Goal: Information Seeking & Learning: Learn about a topic

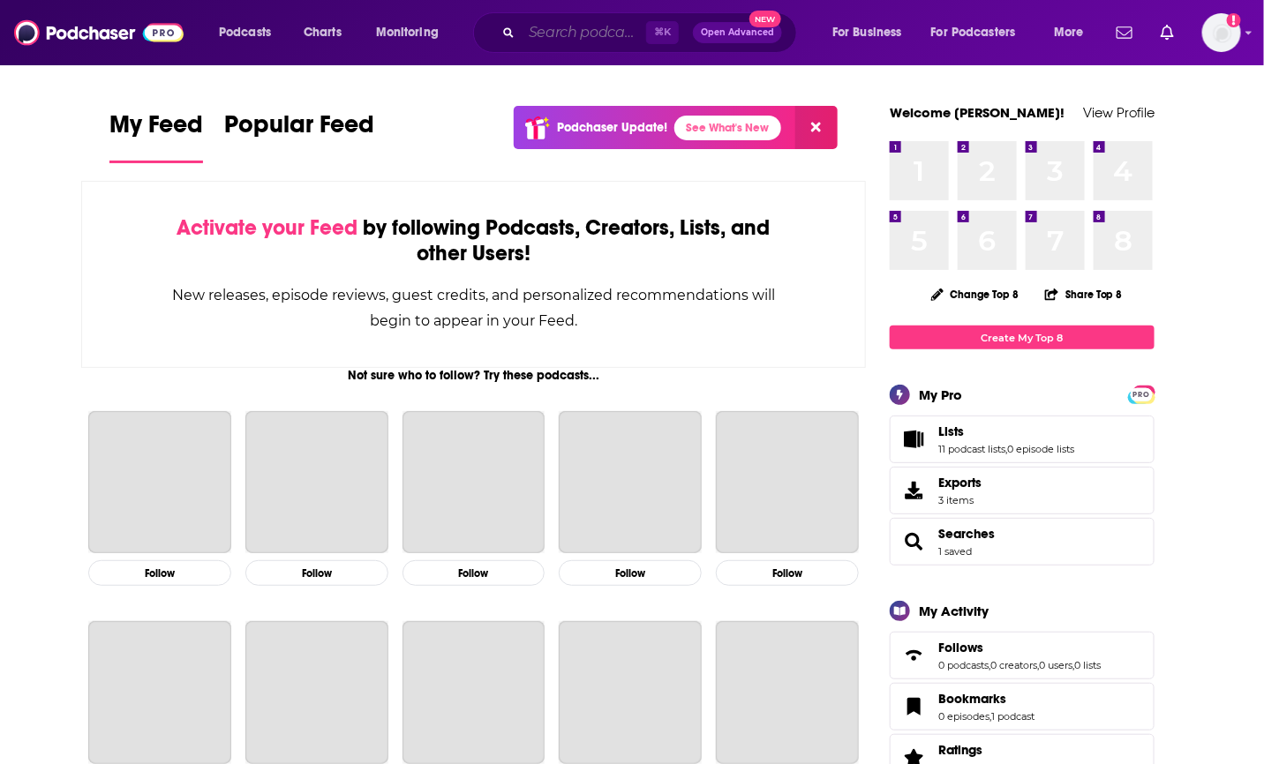
click at [582, 28] on input "Search podcasts, credits, & more..." at bounding box center [584, 33] width 124 height 28
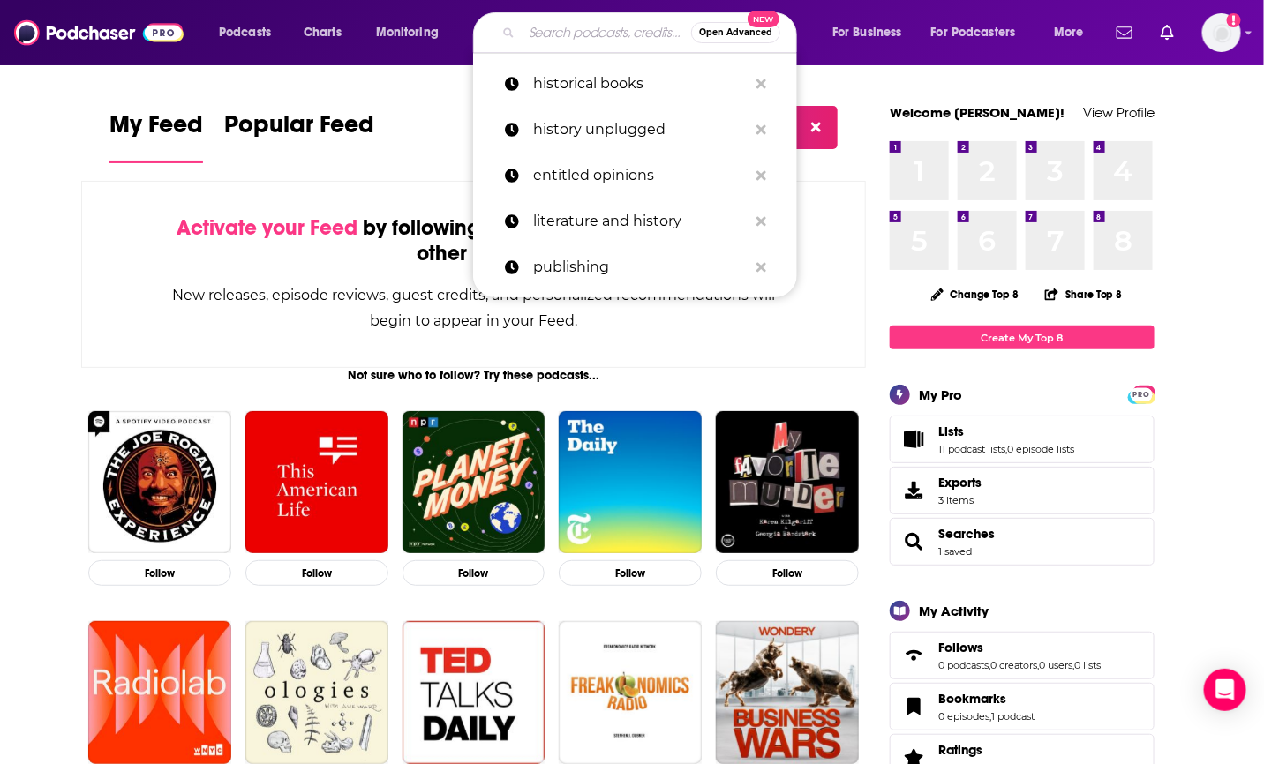
click at [830, 330] on div "Activate your Feed by following Podcasts, Creators, Lists, and other Users! New…" at bounding box center [473, 274] width 785 height 187
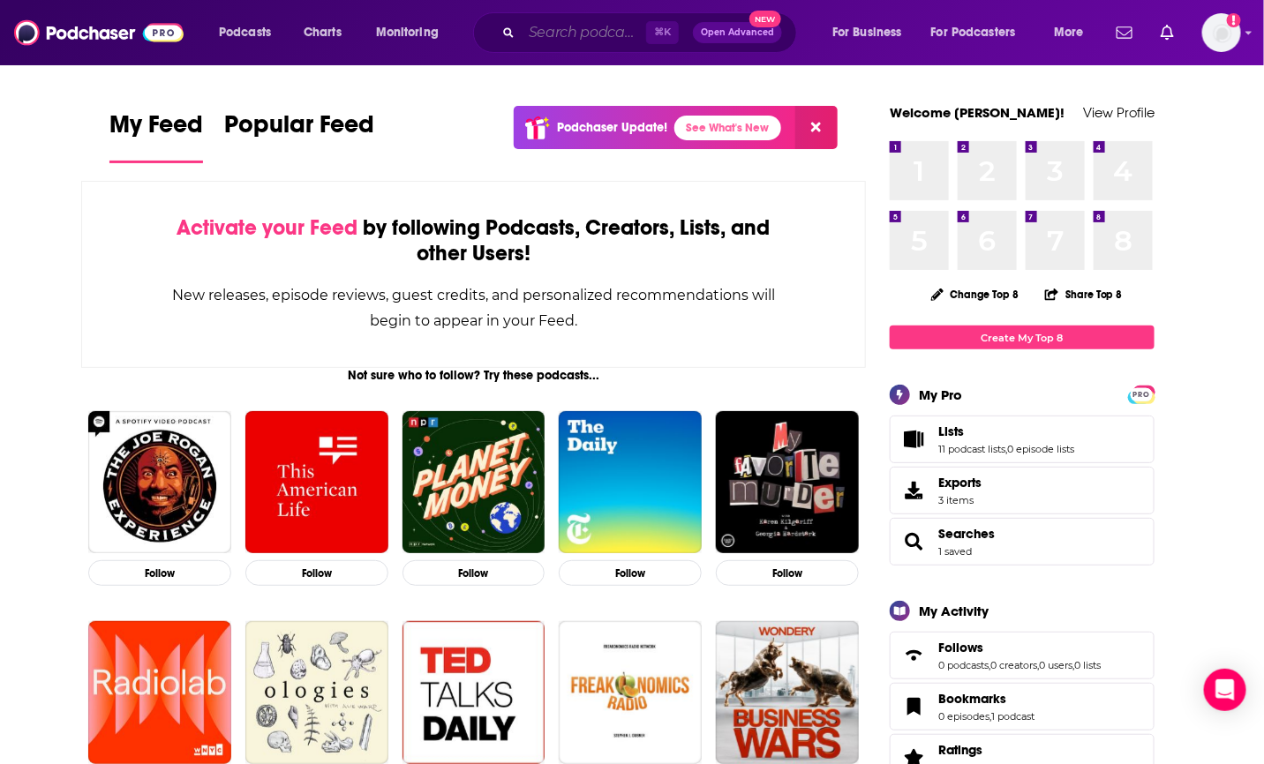
click at [567, 31] on input "Search podcasts, credits, & more..." at bounding box center [584, 33] width 124 height 28
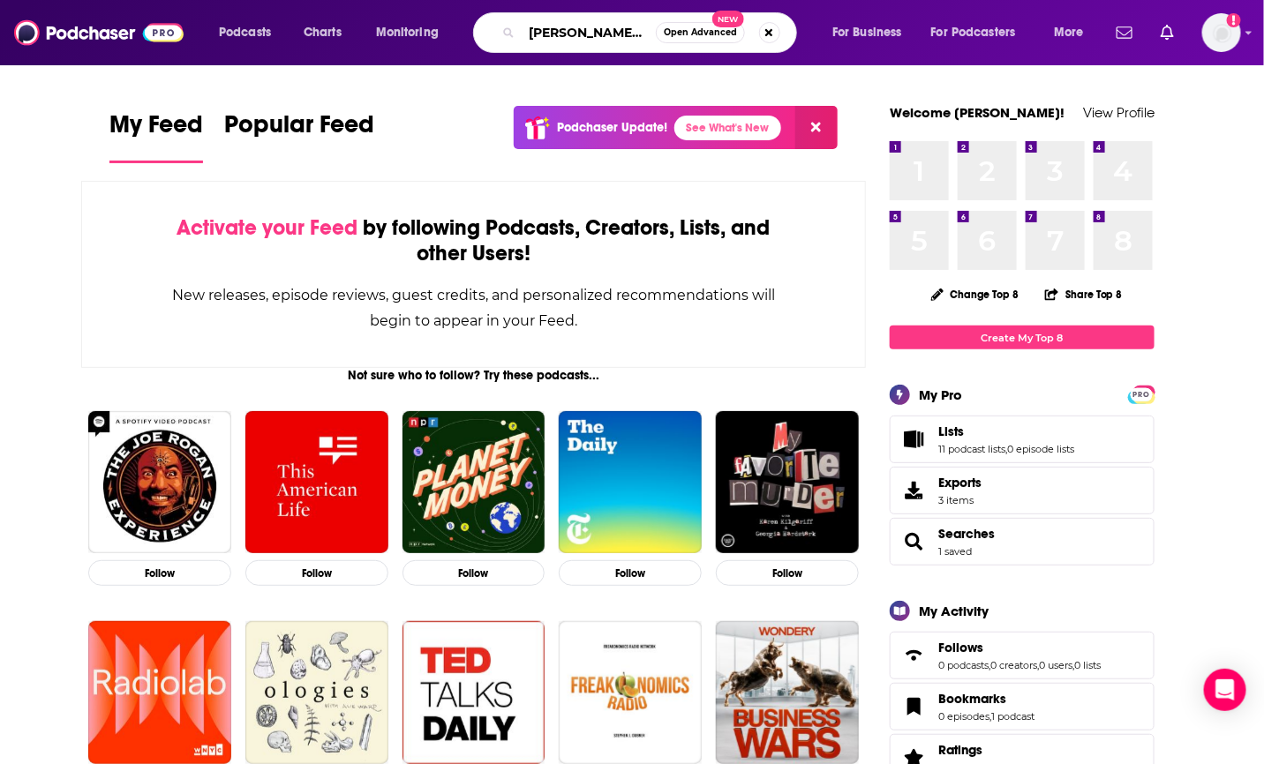
type input "[PERSON_NAME] unfiltered"
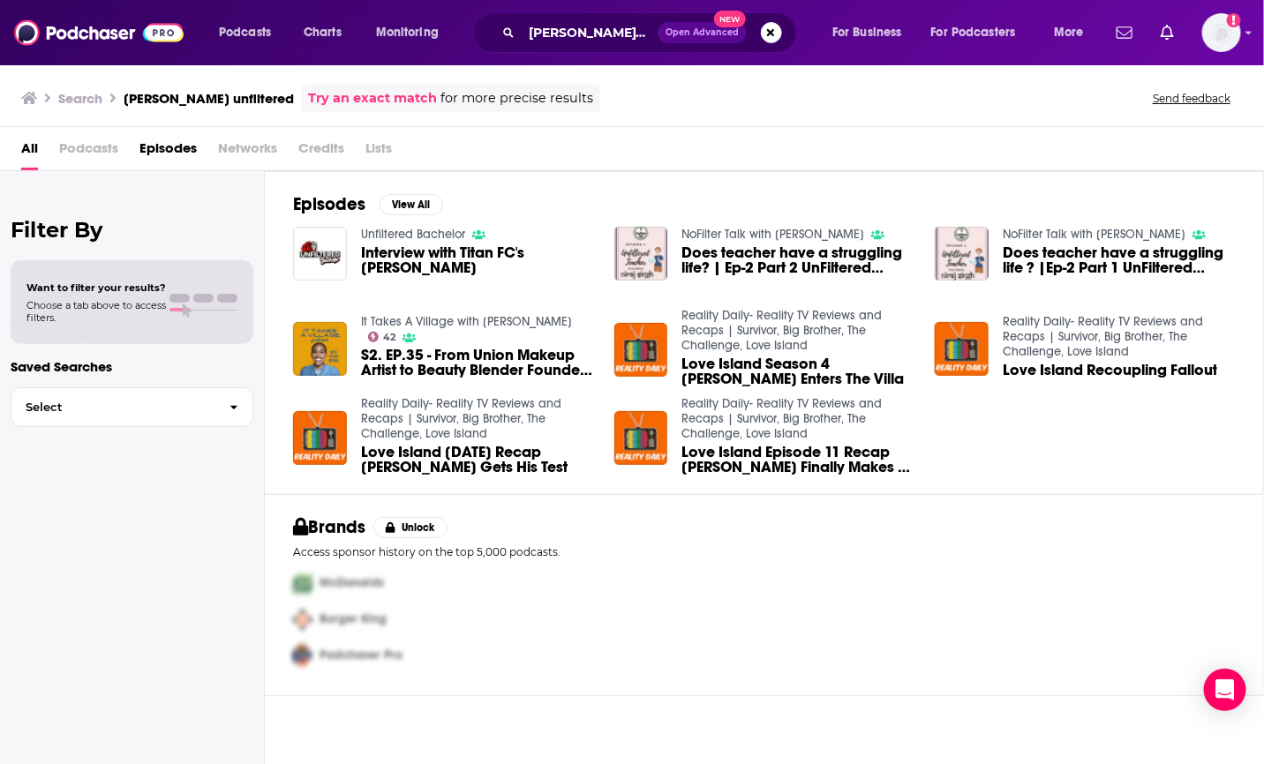
click at [60, 148] on span "Podcasts" at bounding box center [88, 152] width 59 height 36
click at [244, 34] on span "Podcasts" at bounding box center [245, 32] width 52 height 25
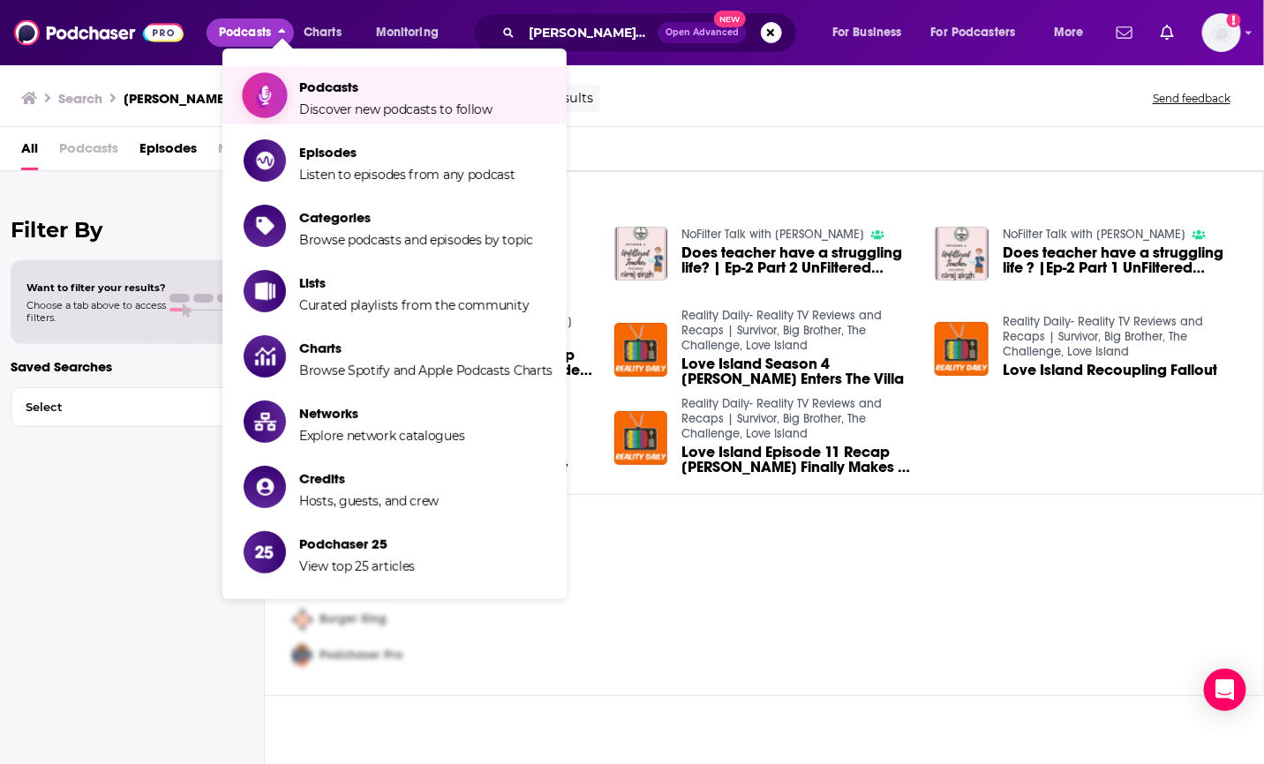
click at [323, 110] on span "Discover new podcasts to follow" at bounding box center [395, 109] width 193 height 16
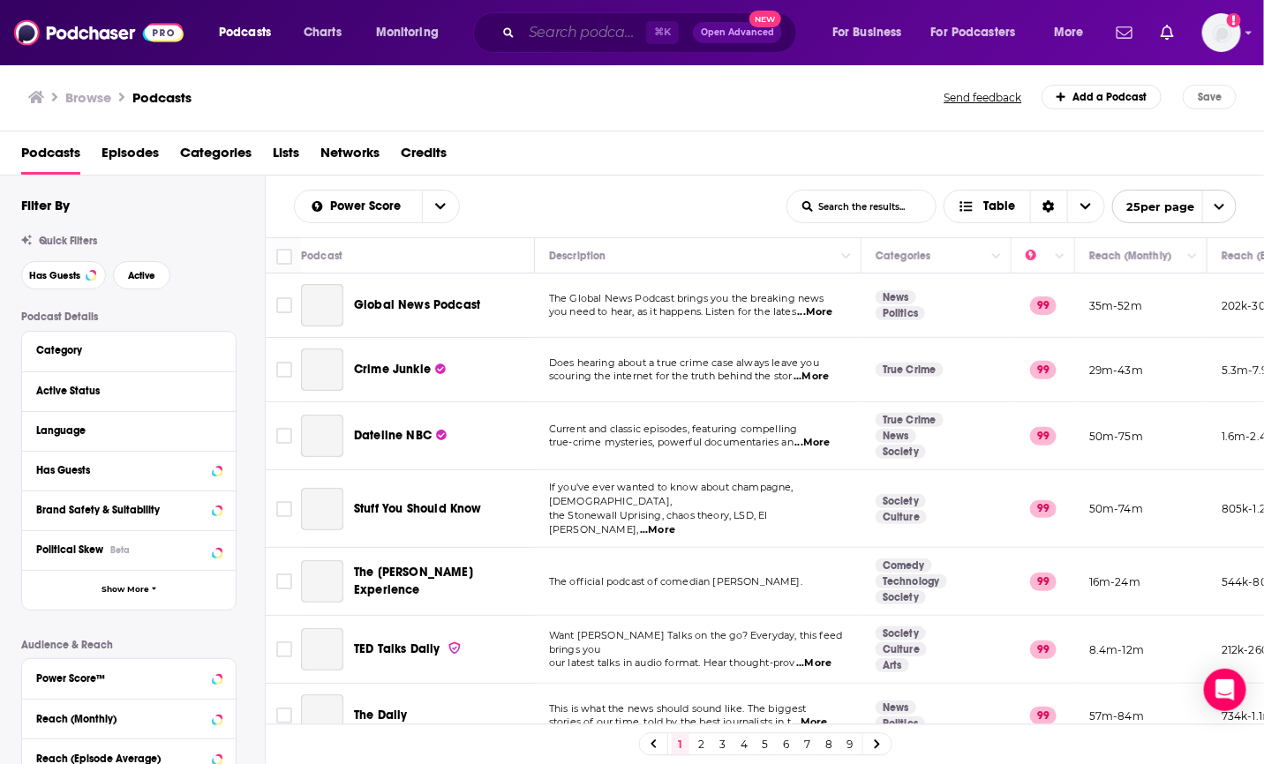
click at [567, 34] on input "Search podcasts, credits, & more..." at bounding box center [584, 33] width 124 height 28
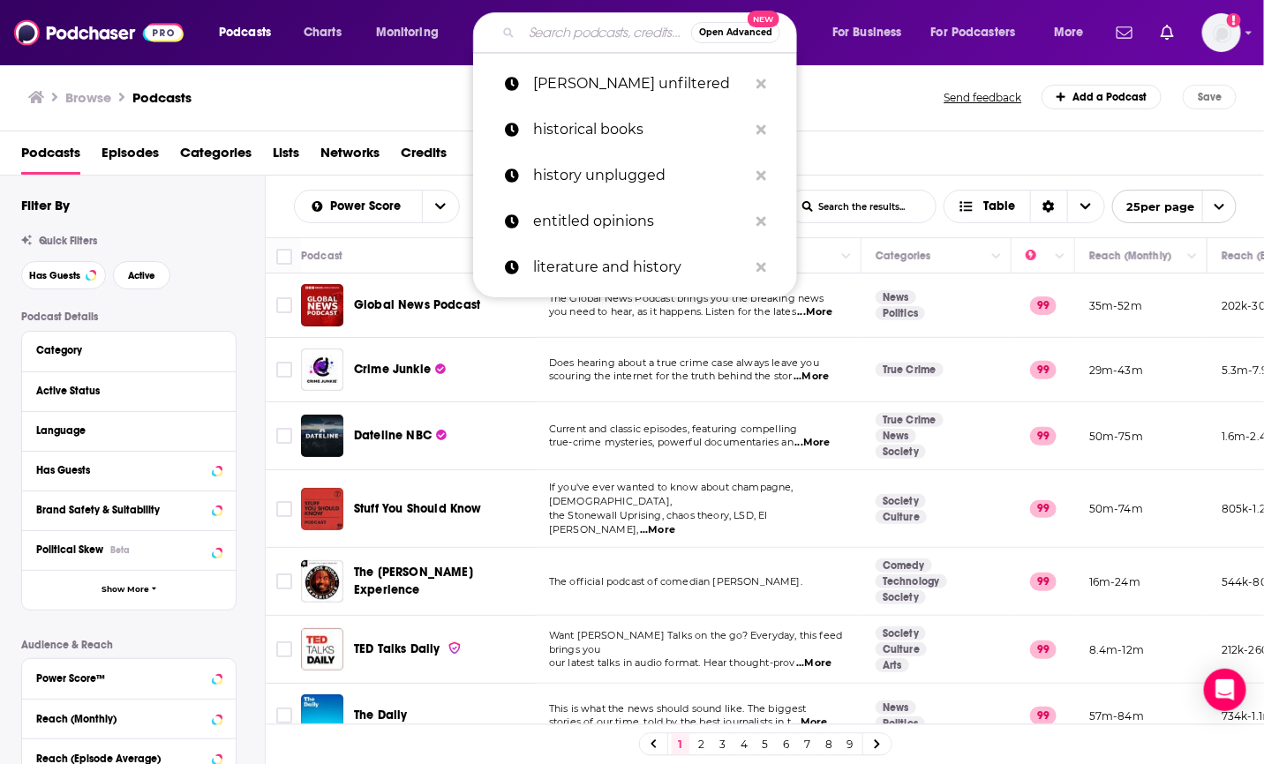
click at [582, 35] on input "Search podcasts, credits, & more..." at bounding box center [606, 33] width 169 height 28
paste input "[PERSON_NAME]"
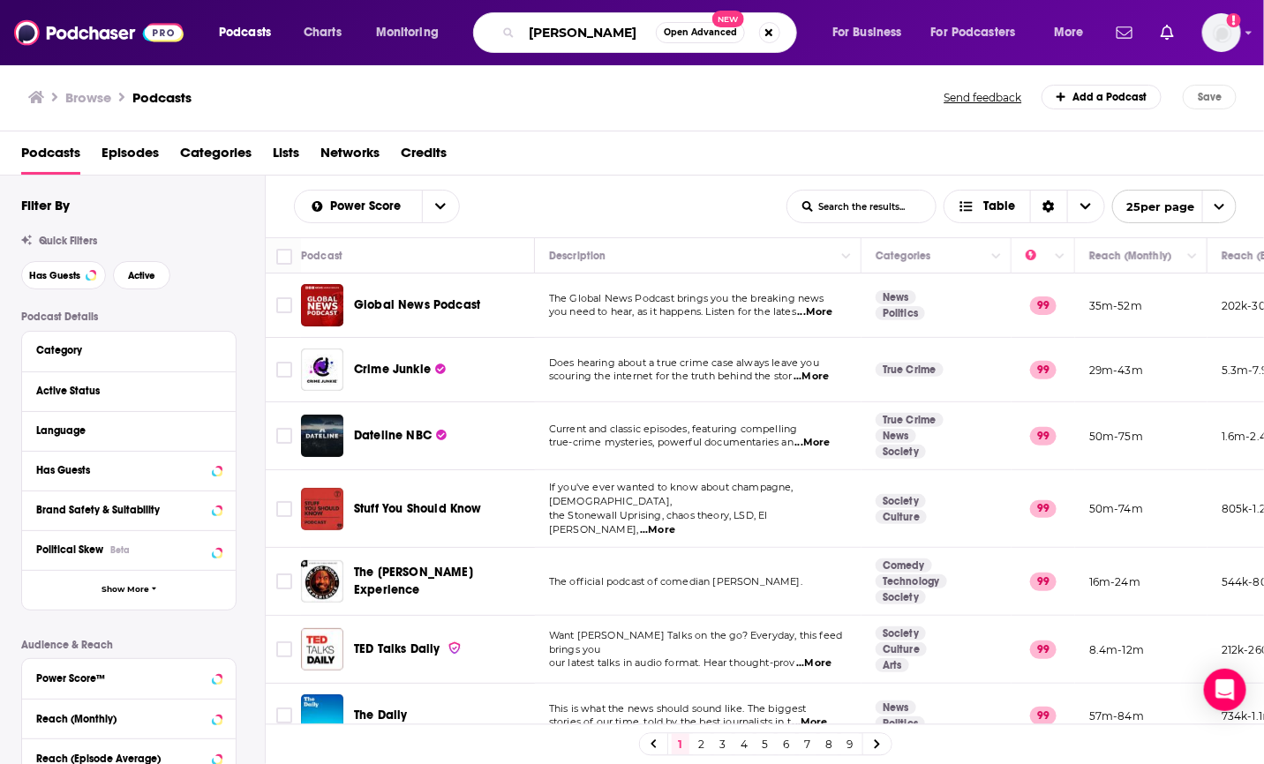
type input "[PERSON_NAME]"
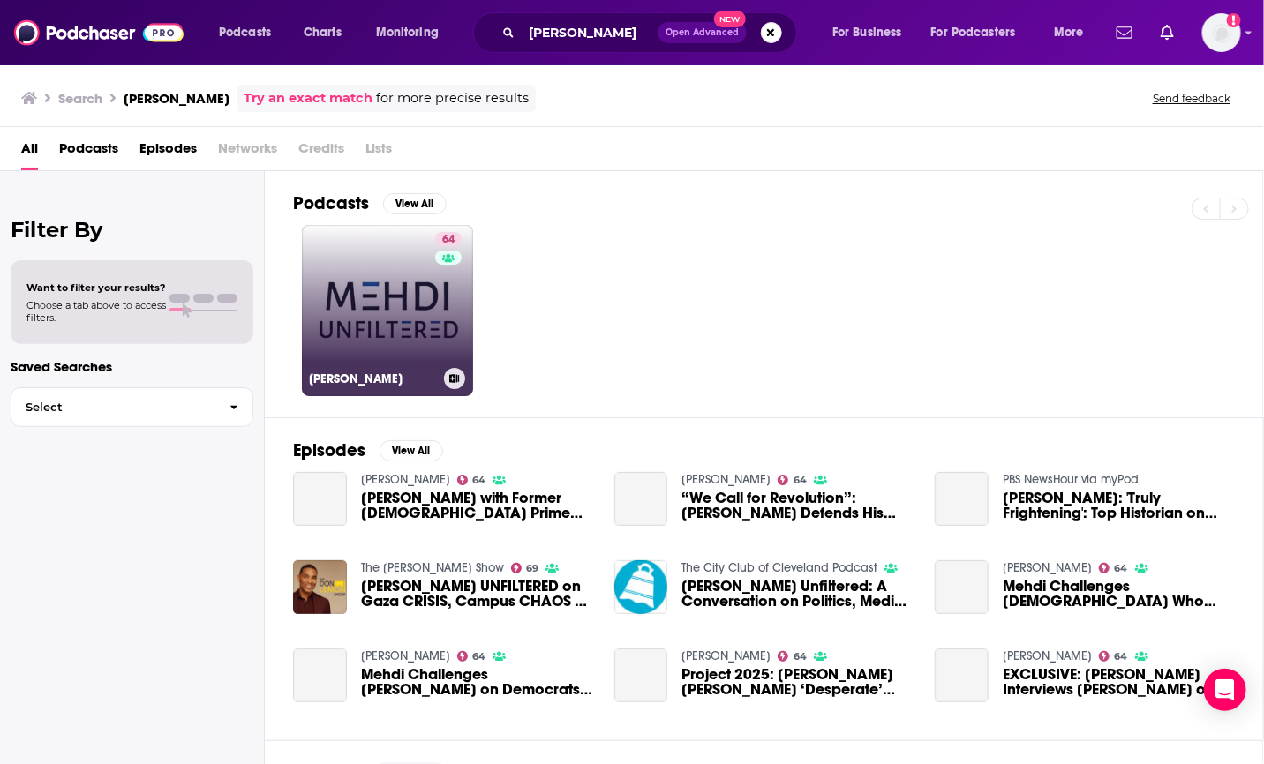
click at [395, 327] on link "64 Mehdi Unfiltered" at bounding box center [387, 310] width 171 height 171
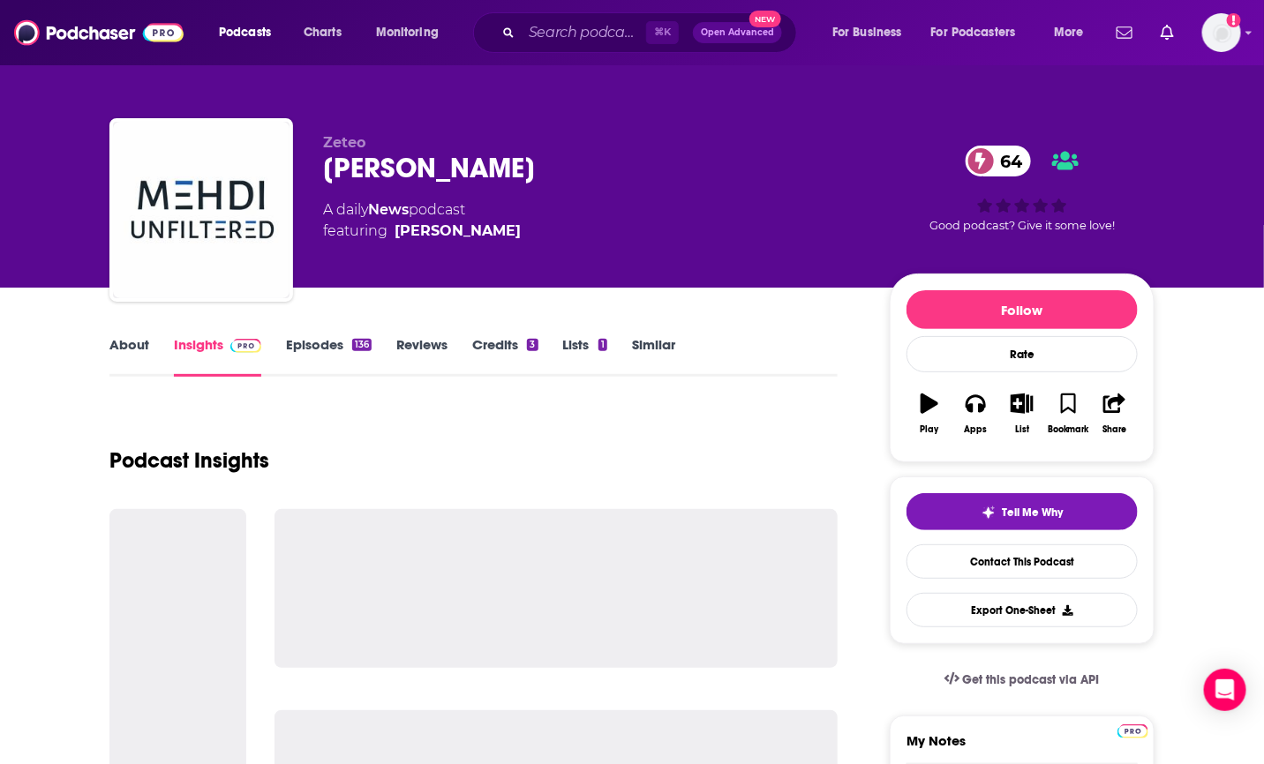
click at [323, 345] on link "Episodes 136" at bounding box center [329, 356] width 86 height 41
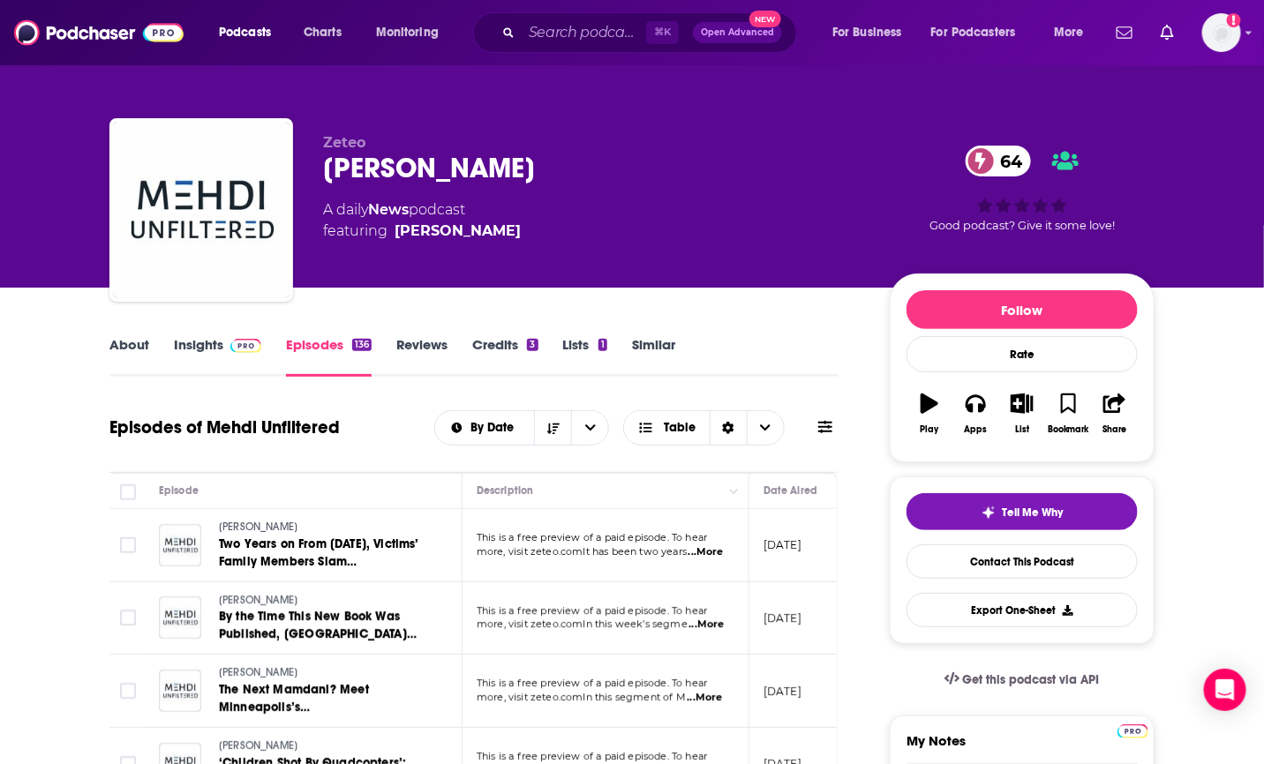
click at [715, 545] on span "...More" at bounding box center [705, 552] width 35 height 14
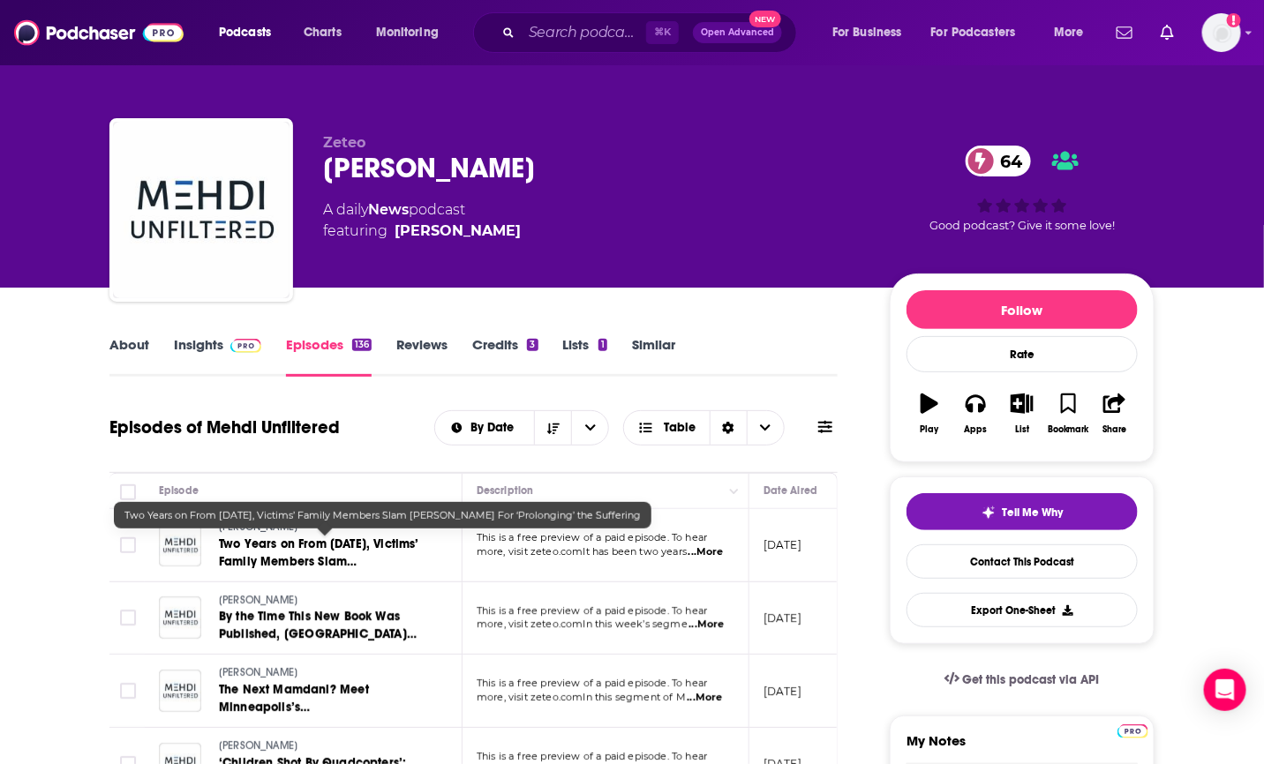
click at [365, 548] on span "Two Years on From [DATE], Victims’ Family Members Slam [PERSON_NAME] For ‘Prolo…" at bounding box center [319, 571] width 200 height 68
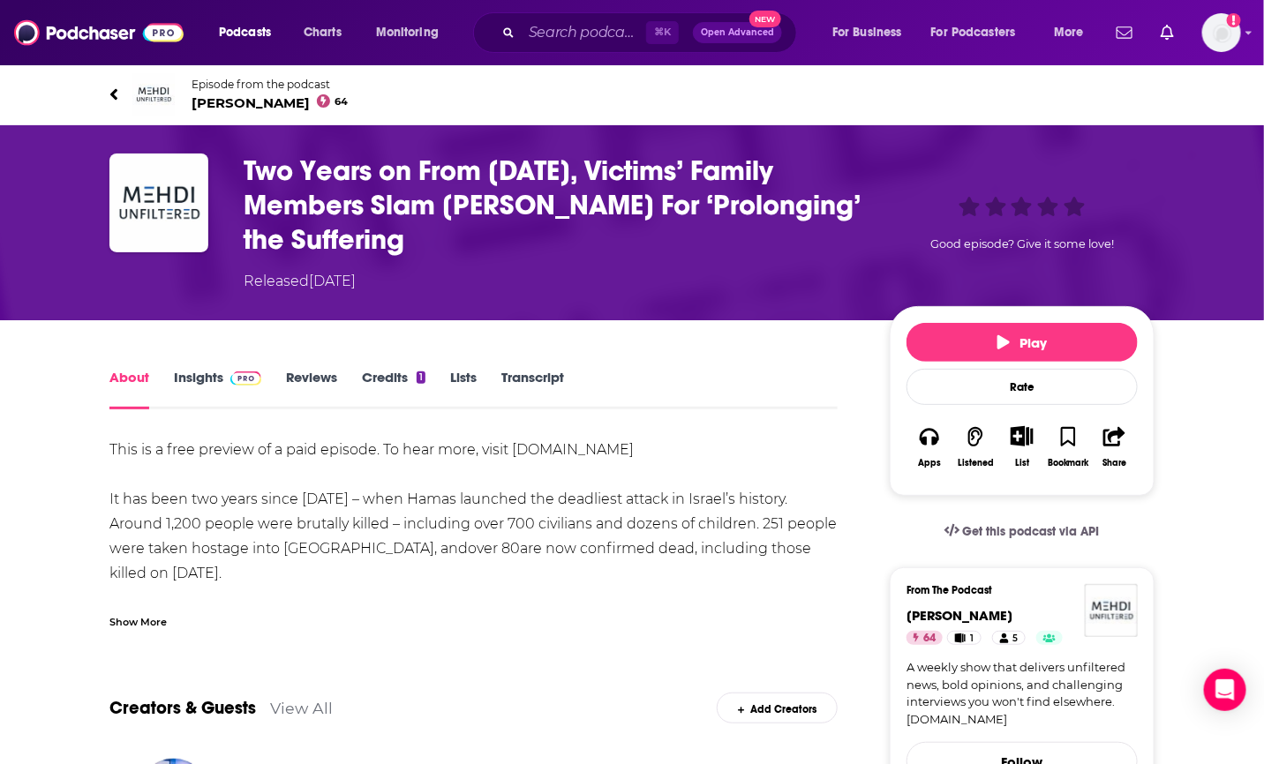
click at [541, 378] on link "Transcript" at bounding box center [532, 389] width 63 height 41
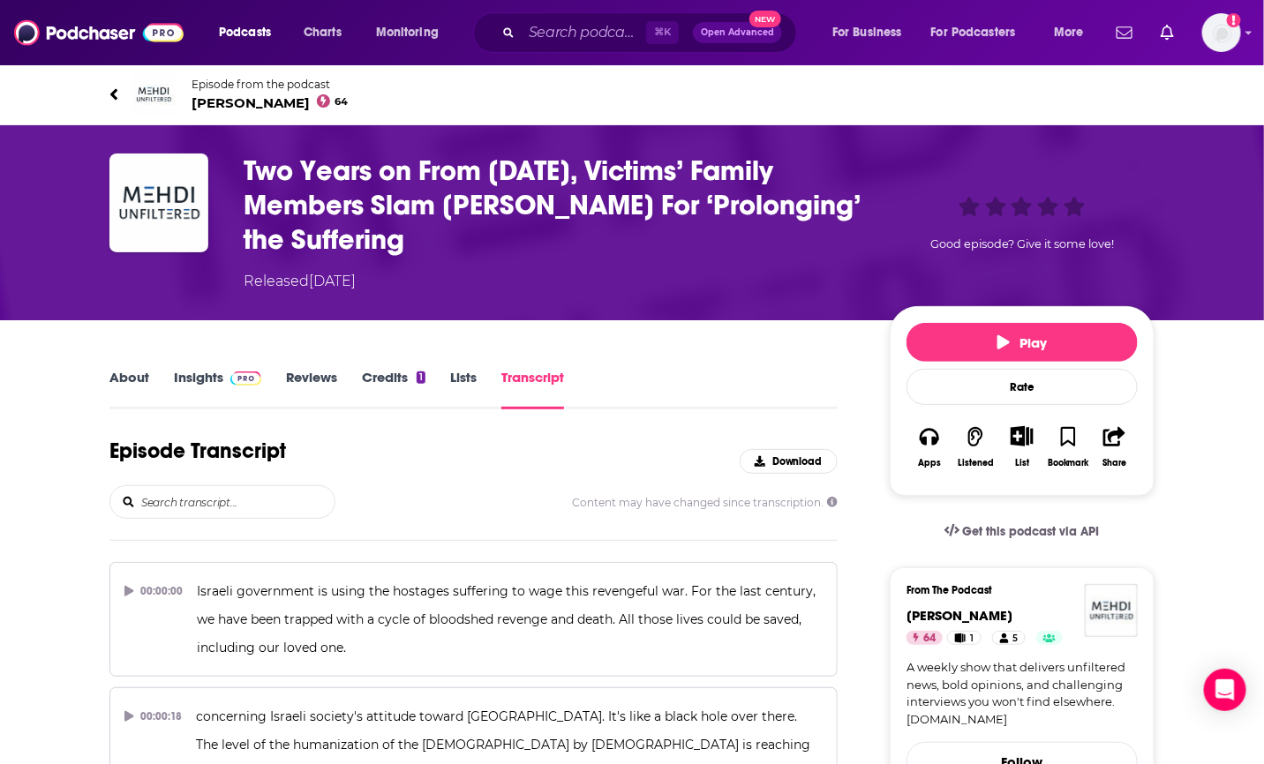
click at [596, 455] on div "Episode Transcript Download" at bounding box center [473, 462] width 728 height 48
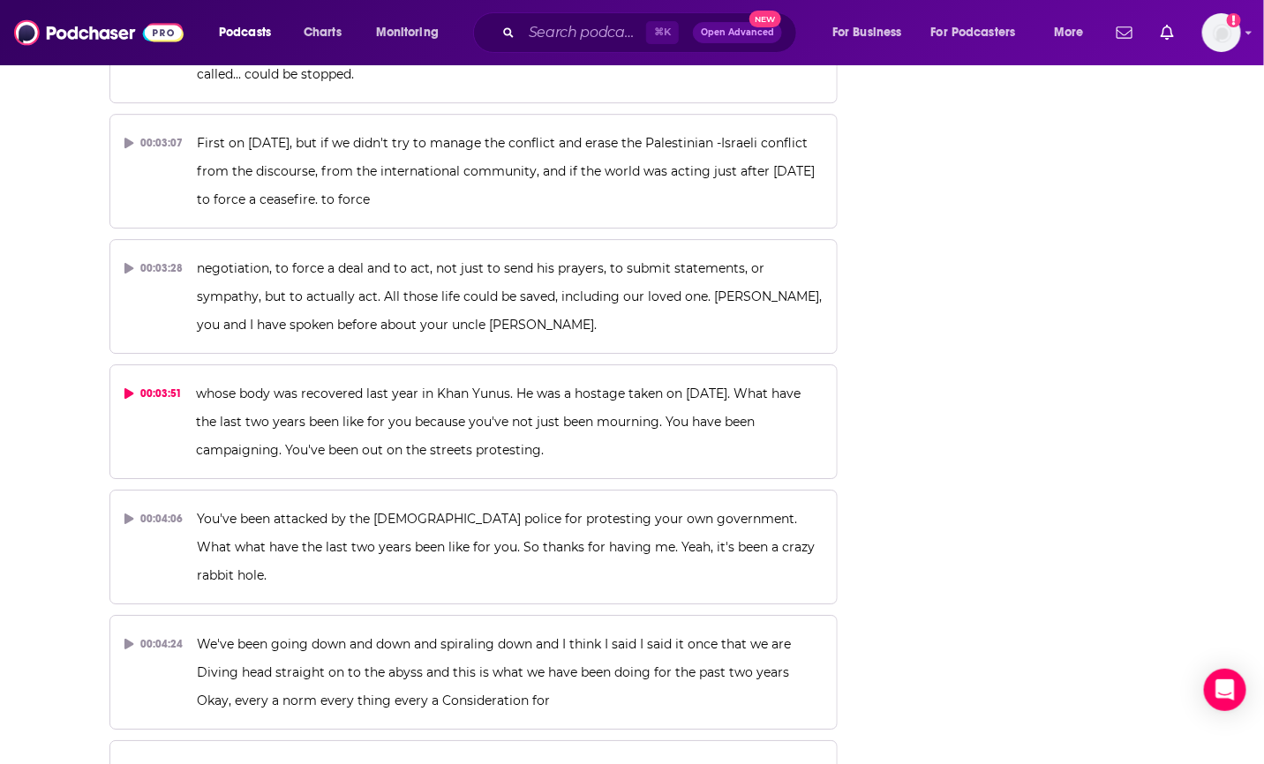
scroll to position [1995, 0]
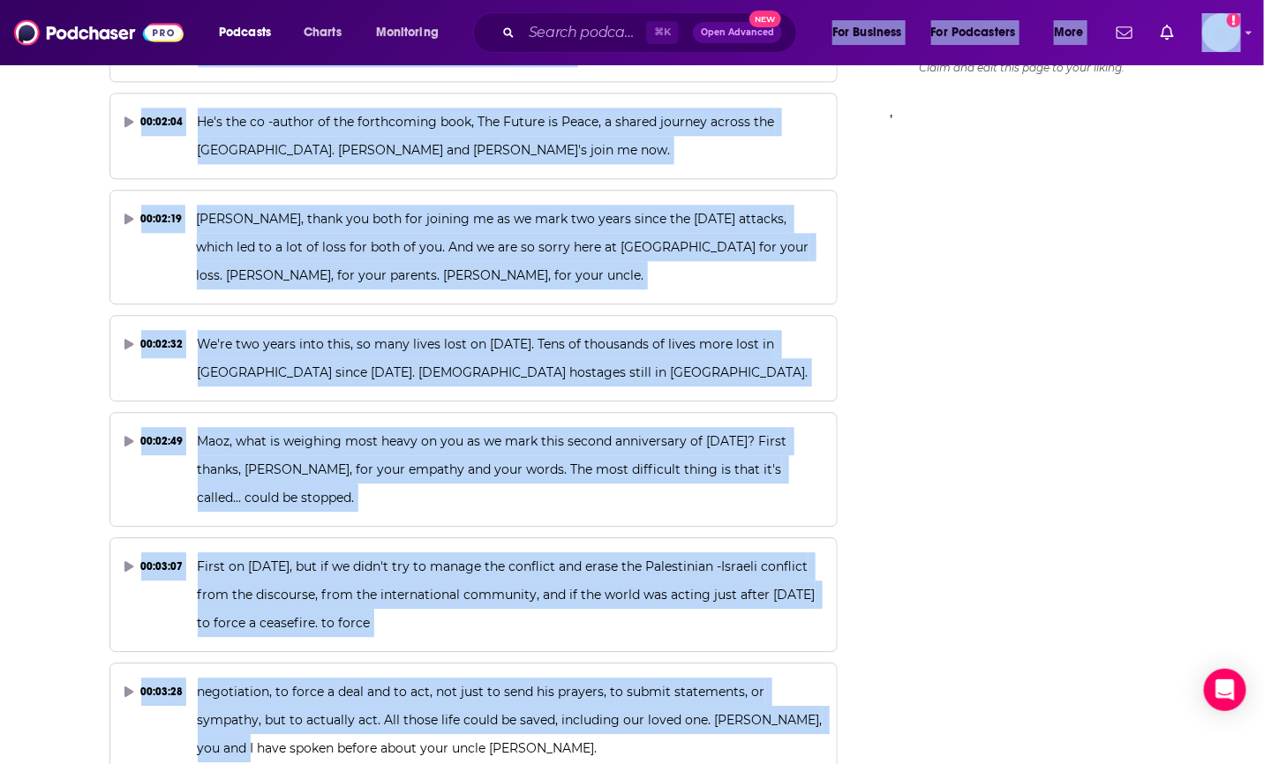
drag, startPoint x: 840, startPoint y: 213, endPoint x: 1061, endPoint y: 345, distance: 257.3
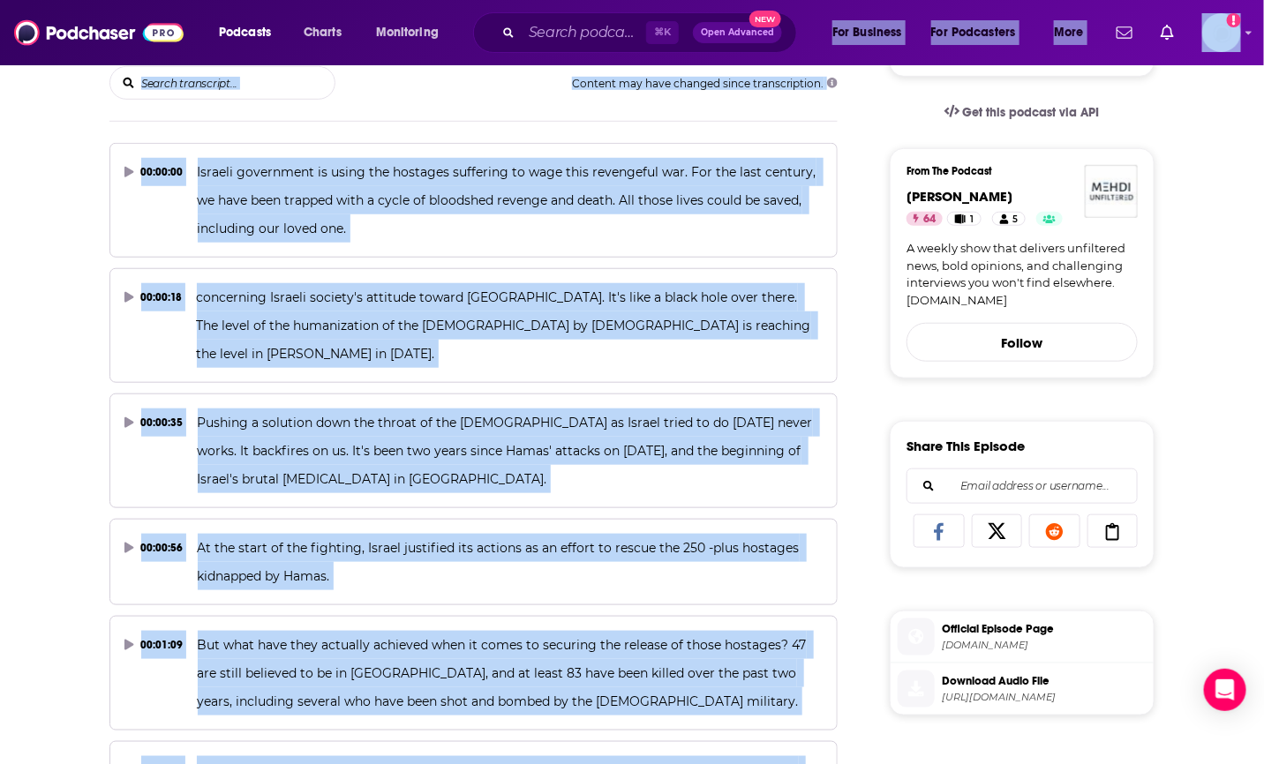
scroll to position [305, 0]
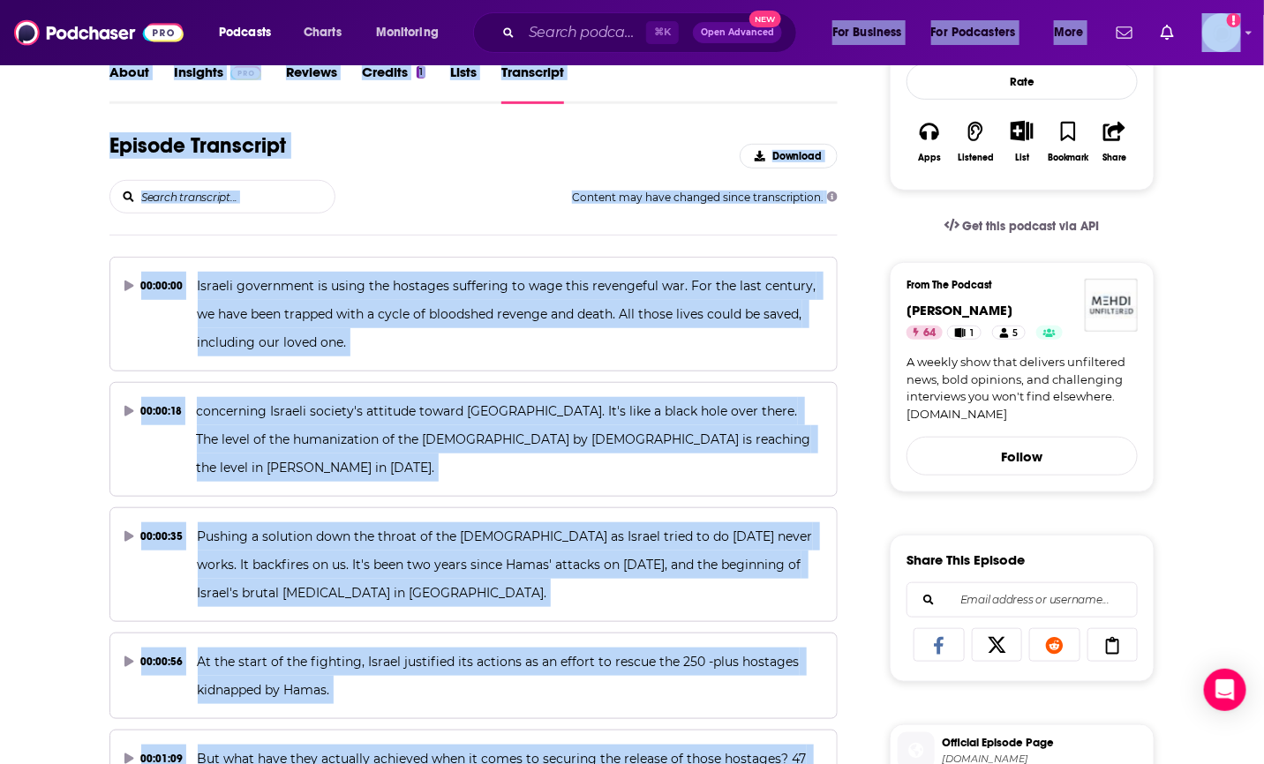
click at [807, 230] on div "Episode Transcript Download Content may have changed since transcription." at bounding box center [473, 183] width 728 height 103
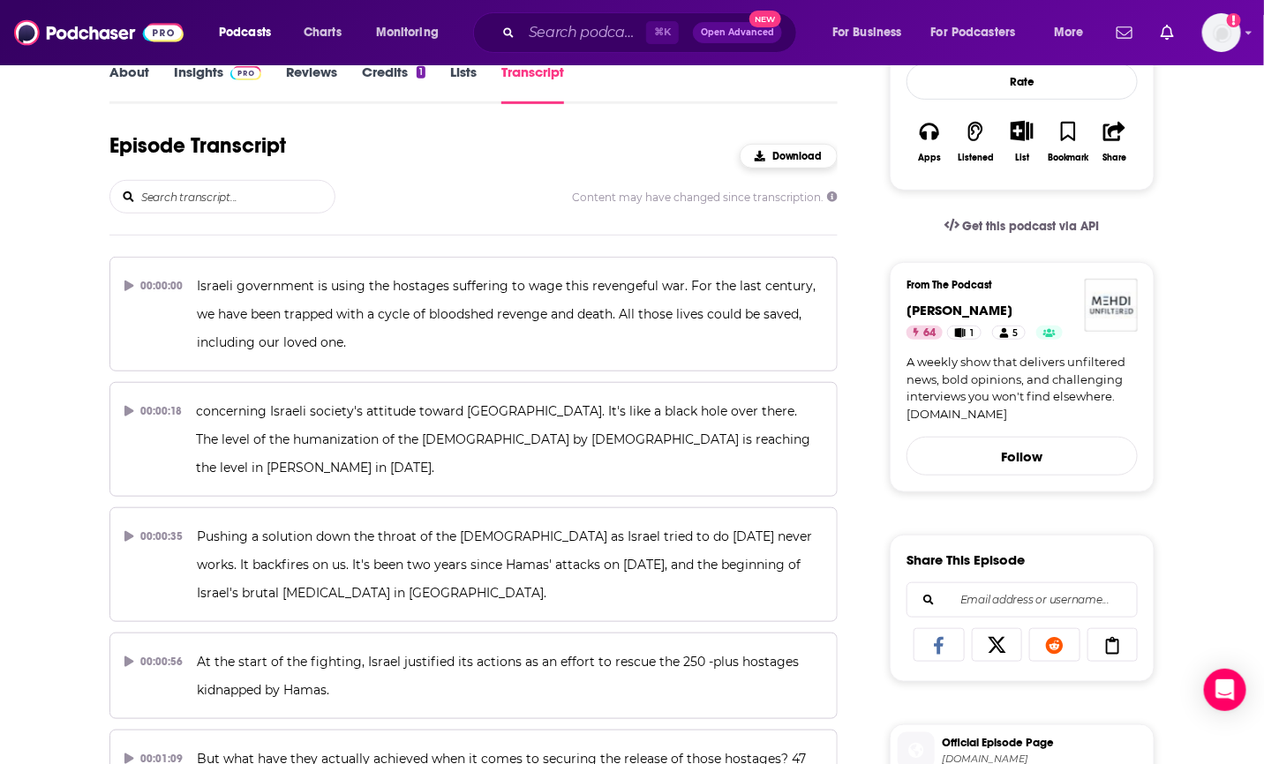
click at [755, 151] on icon "button" at bounding box center [760, 156] width 11 height 11
click at [762, 153] on icon "button" at bounding box center [760, 156] width 11 height 11
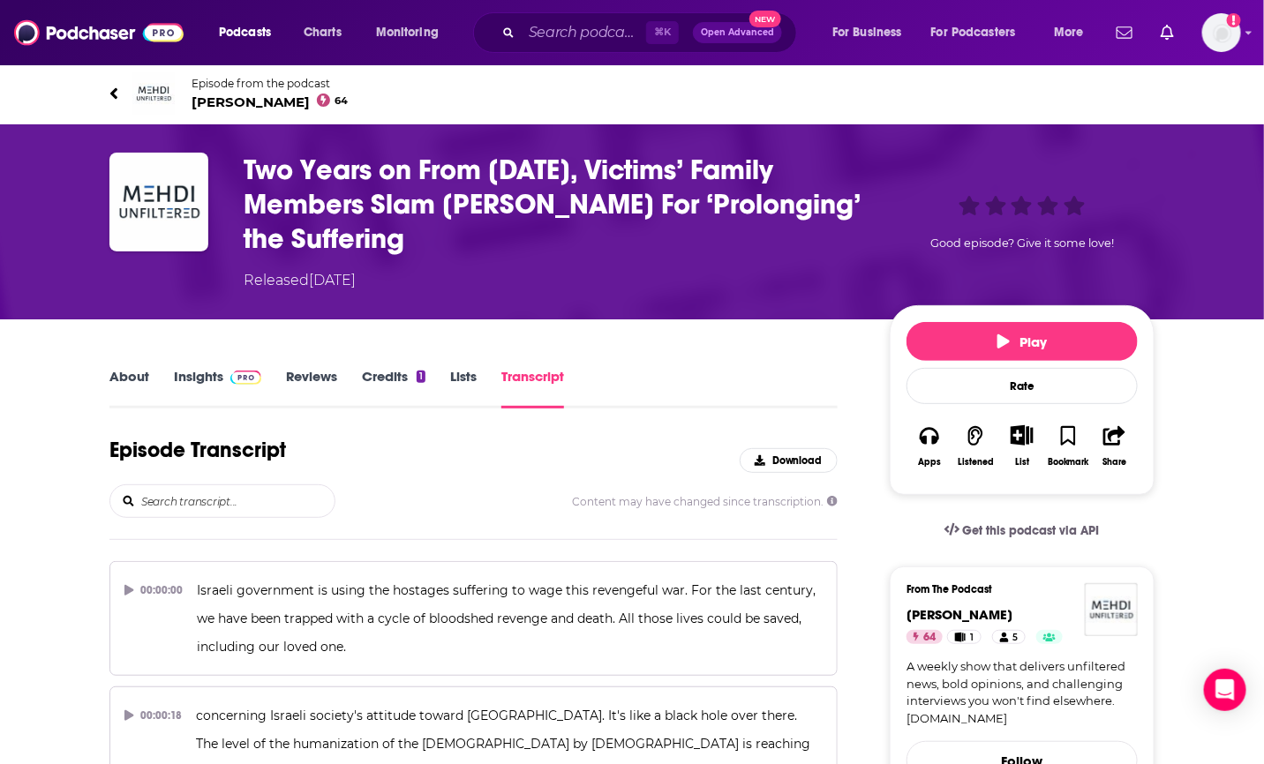
scroll to position [0, 0]
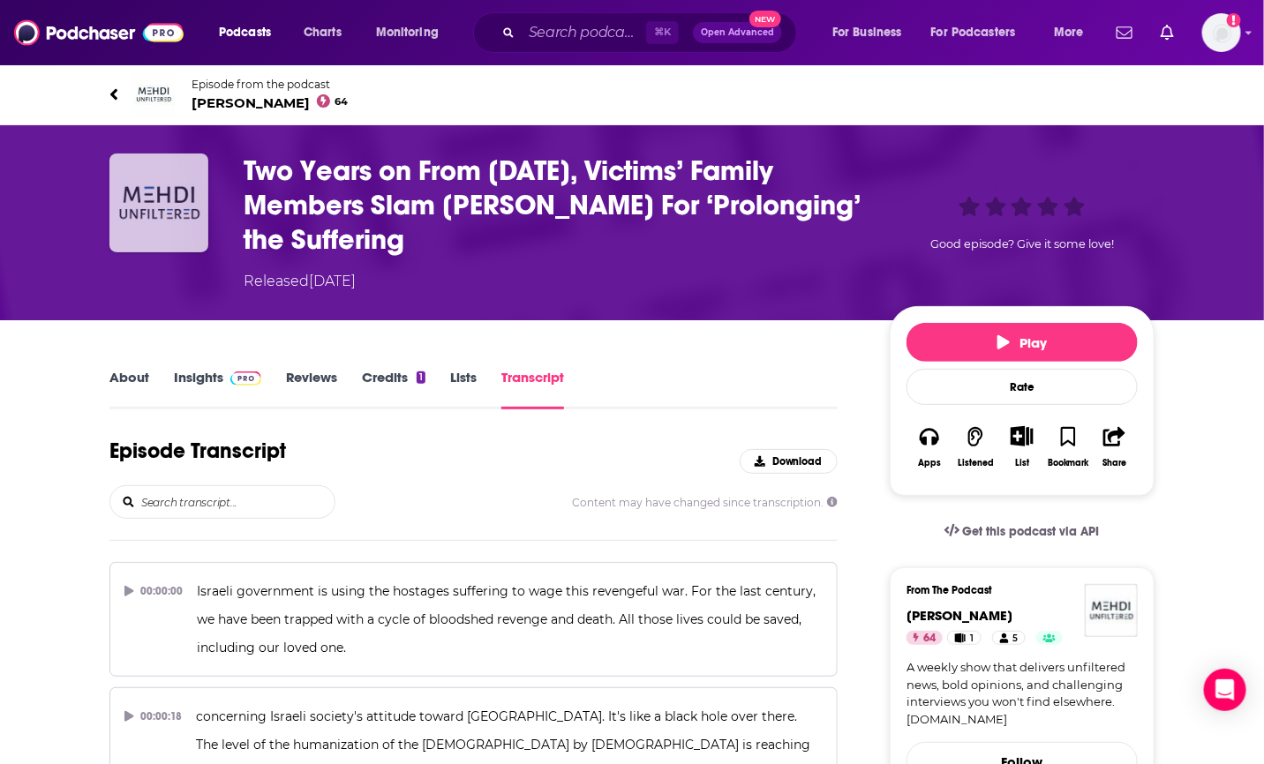
click at [143, 204] on img "Two Years on From Oct. 7, Victims’ Family Members Slam Netanyahu For ‘Prolongin…" at bounding box center [158, 203] width 99 height 99
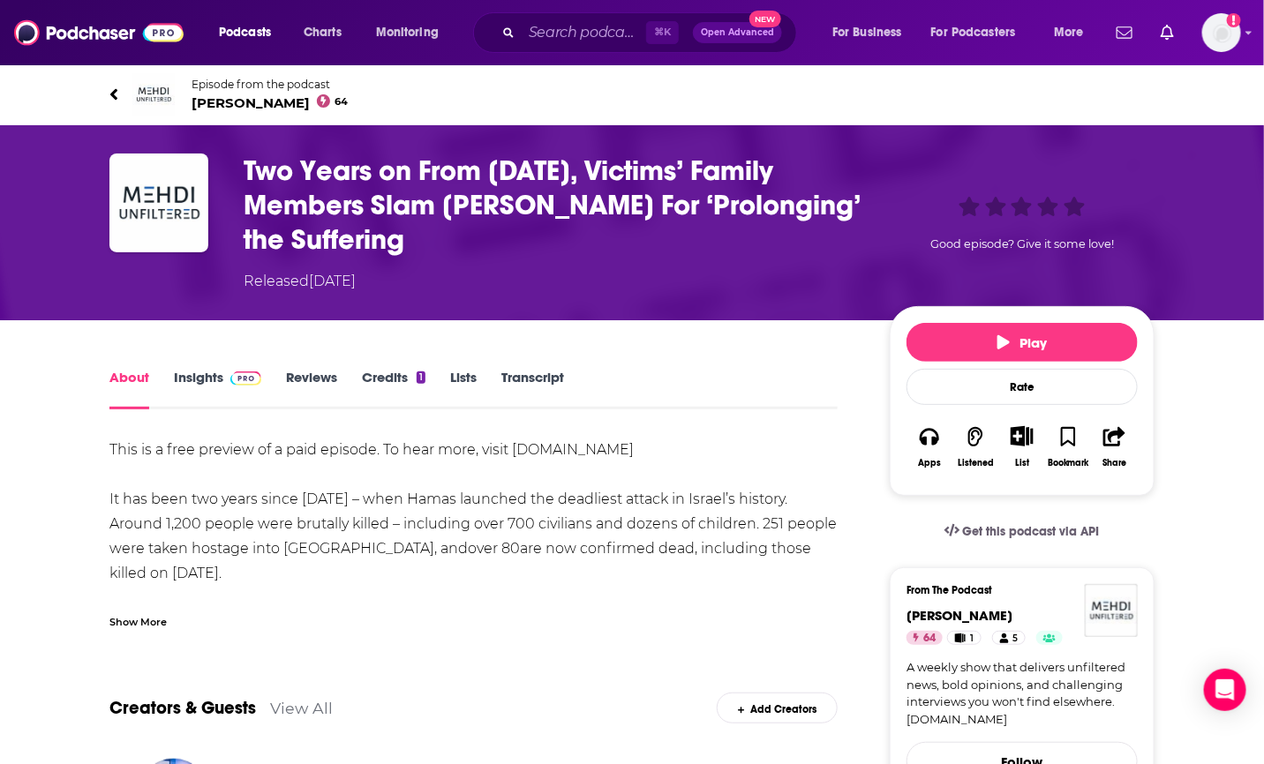
click at [389, 210] on h1 "Two Years on From [DATE], Victims’ Family Members Slam [PERSON_NAME] For ‘Prolo…" at bounding box center [553, 205] width 618 height 103
click at [366, 188] on h1 "Two Years on From [DATE], Victims’ Family Members Slam [PERSON_NAME] For ‘Prolo…" at bounding box center [553, 205] width 618 height 103
click at [113, 84] on span at bounding box center [113, 94] width 9 height 21
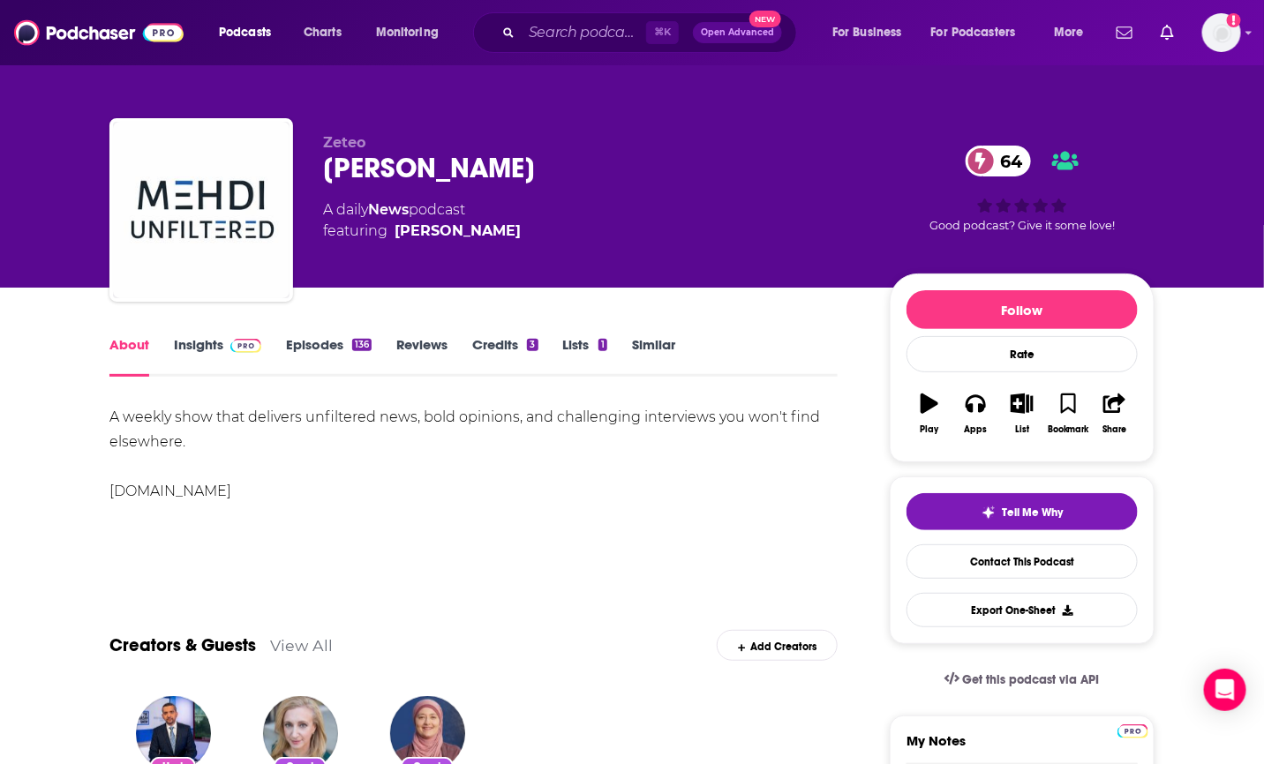
click at [602, 509] on div "A weekly show that delivers unfiltered news, bold opinions, and challenging int…" at bounding box center [473, 467] width 728 height 124
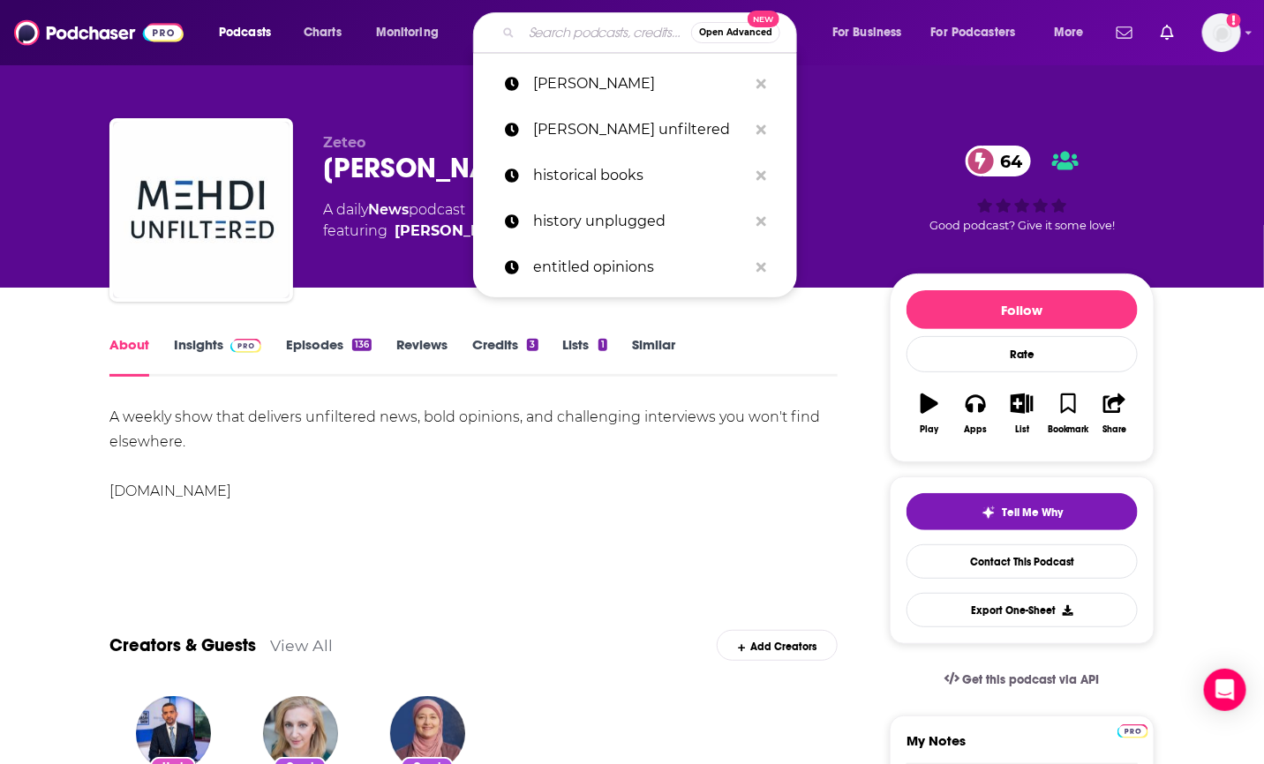
click at [610, 38] on input "Search podcasts, credits, & more..." at bounding box center [606, 33] width 169 height 28
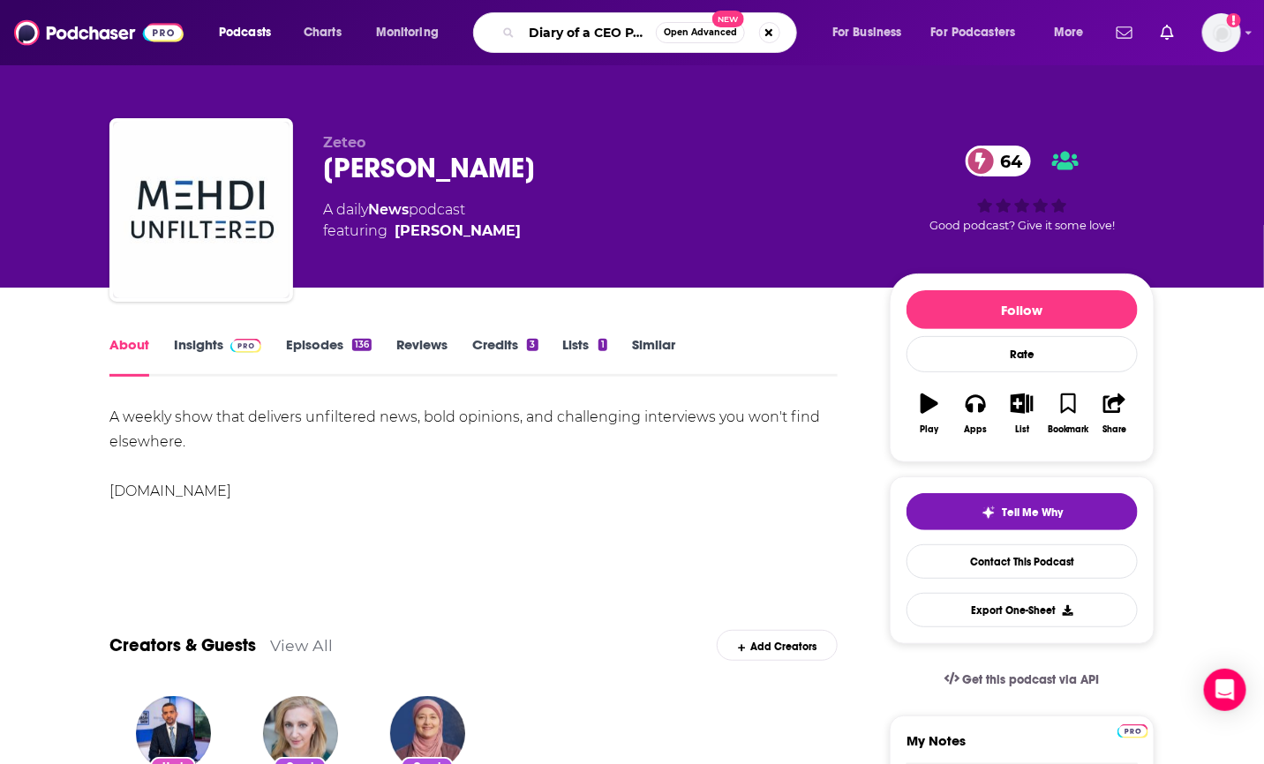
click at [627, 23] on input "Diary of a CEO Podcast" at bounding box center [589, 33] width 134 height 28
drag, startPoint x: 628, startPoint y: 34, endPoint x: 774, endPoint y: 34, distance: 145.6
click at [774, 34] on div "Diary of a CEO Podcast Open Advanced New" at bounding box center [635, 32] width 324 height 41
type input "Diary of a CEO"
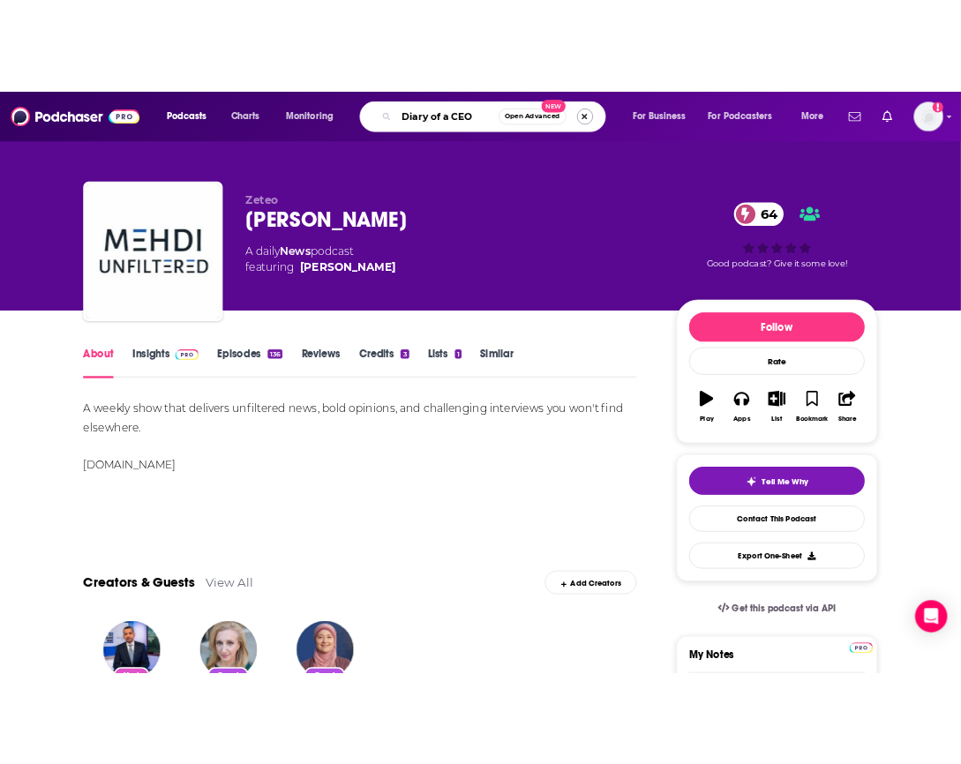
scroll to position [0, 0]
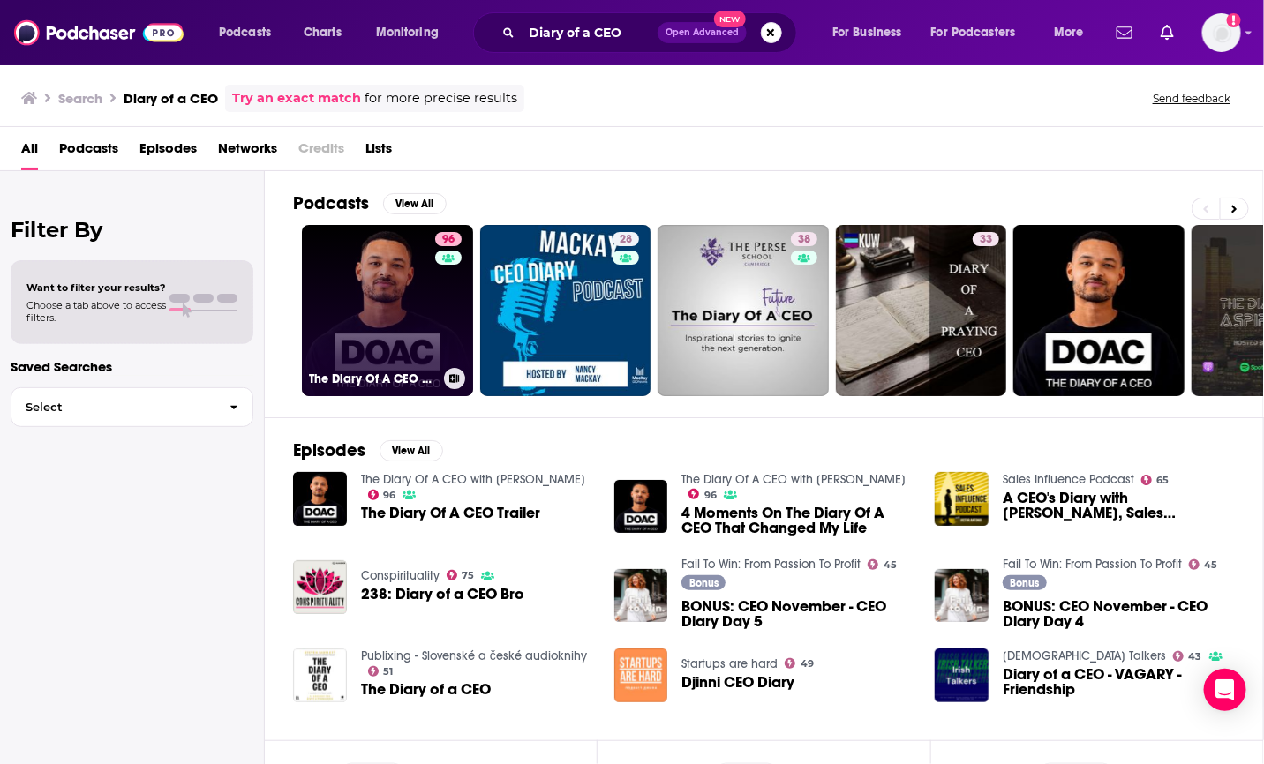
click at [365, 270] on link "96 The Diary Of A CEO with [PERSON_NAME]" at bounding box center [387, 310] width 171 height 171
